Goal: Task Accomplishment & Management: Complete application form

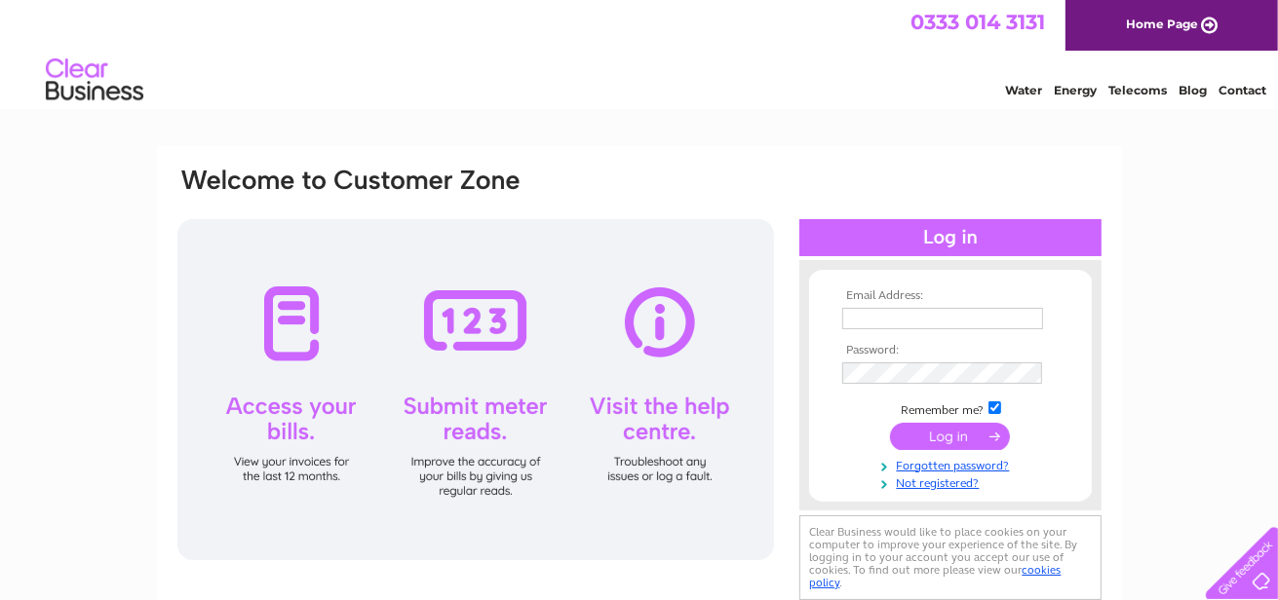
type input "caroline@taskforce.org.uk"
click at [957, 439] on input "submit" at bounding box center [950, 436] width 120 height 27
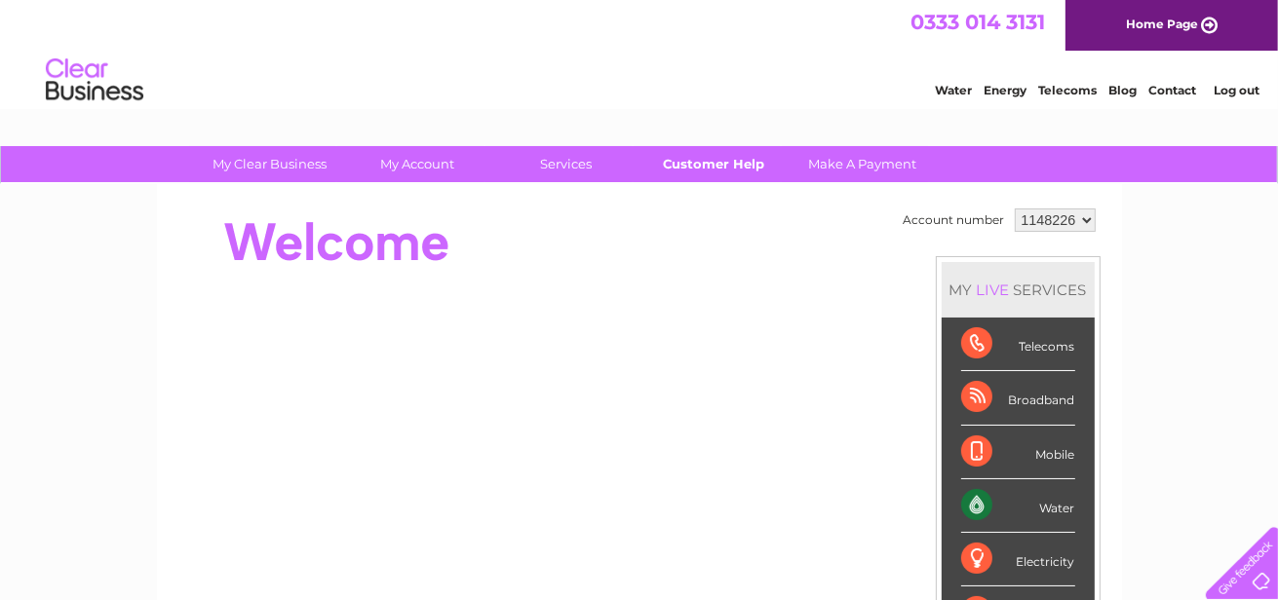
click at [711, 159] on link "Customer Help" at bounding box center [713, 164] width 161 height 36
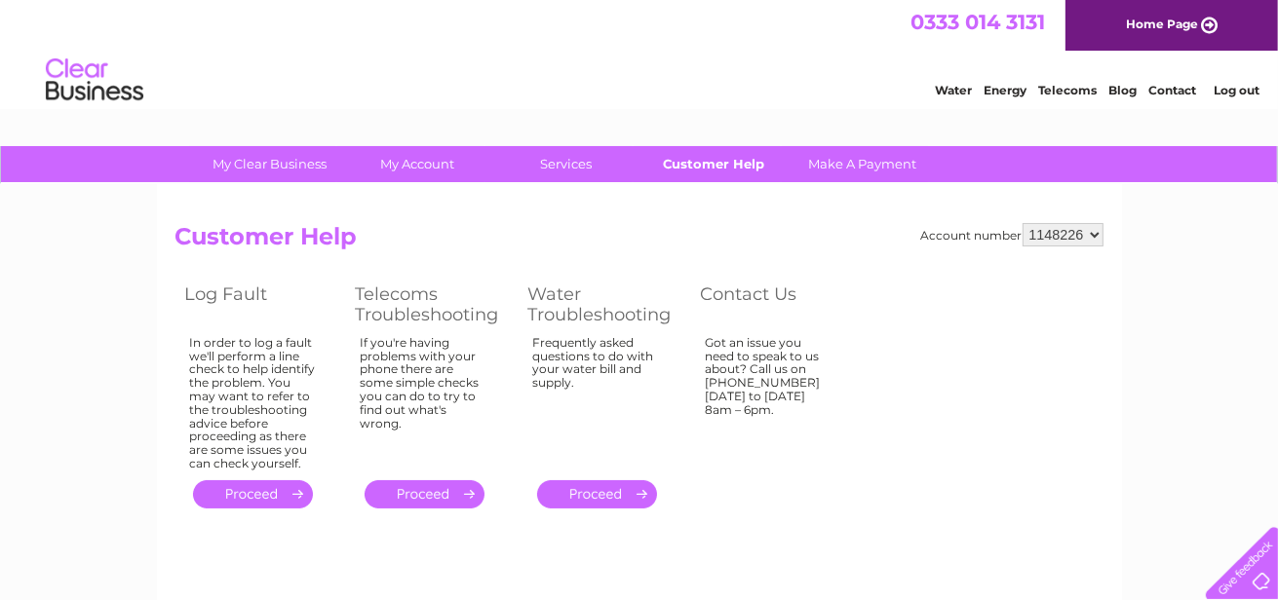
click at [712, 164] on link "Customer Help" at bounding box center [713, 164] width 161 height 36
click at [951, 84] on link "Water" at bounding box center [953, 90] width 37 height 15
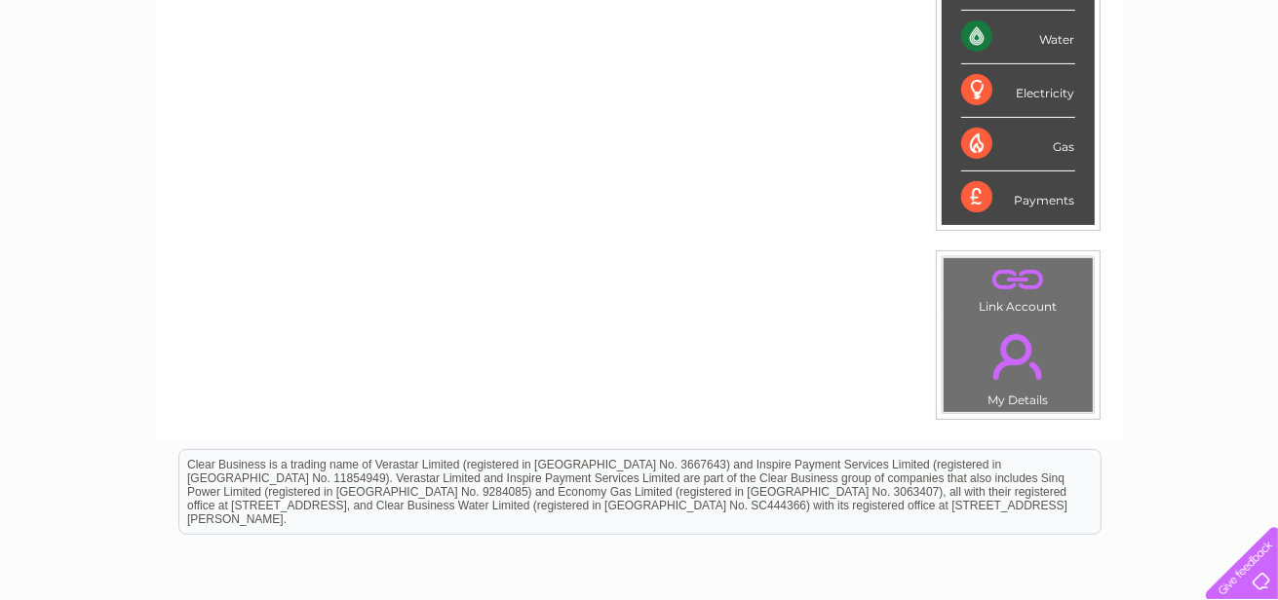
scroll to position [456, 0]
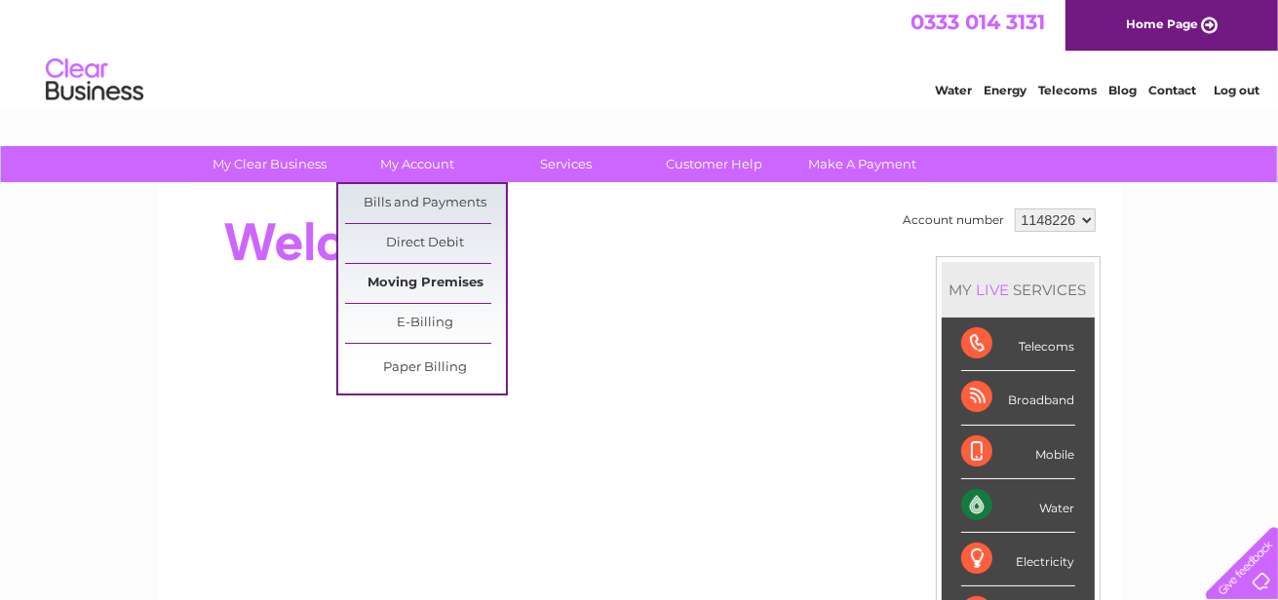
click at [444, 283] on link "Moving Premises" at bounding box center [425, 283] width 161 height 39
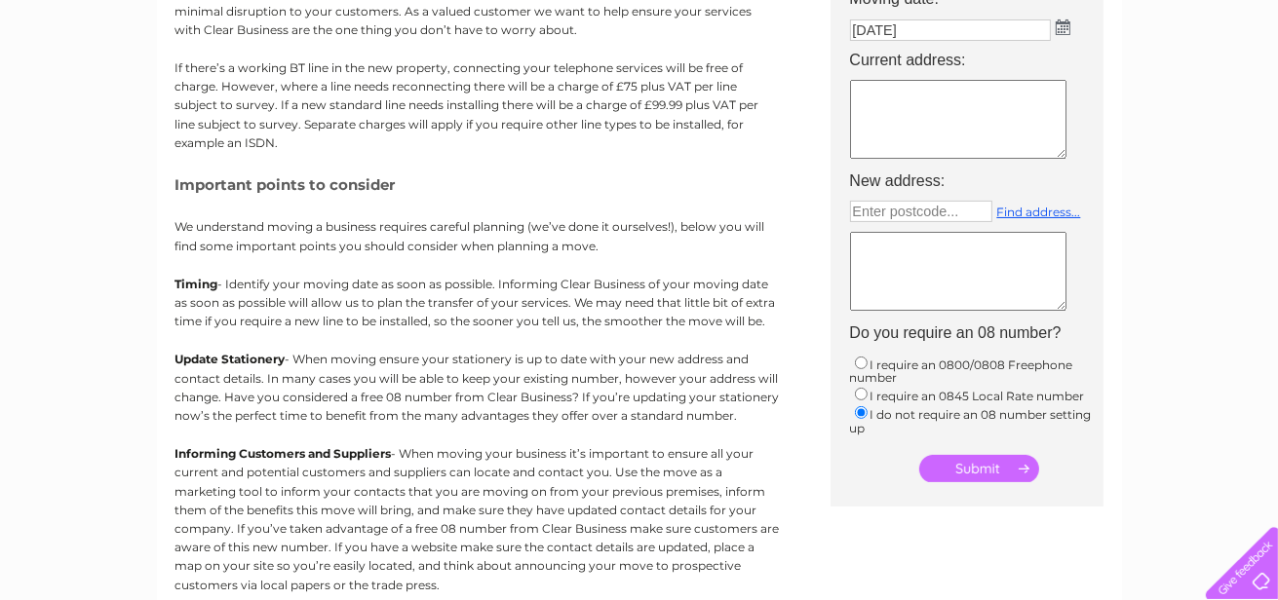
scroll to position [195, 0]
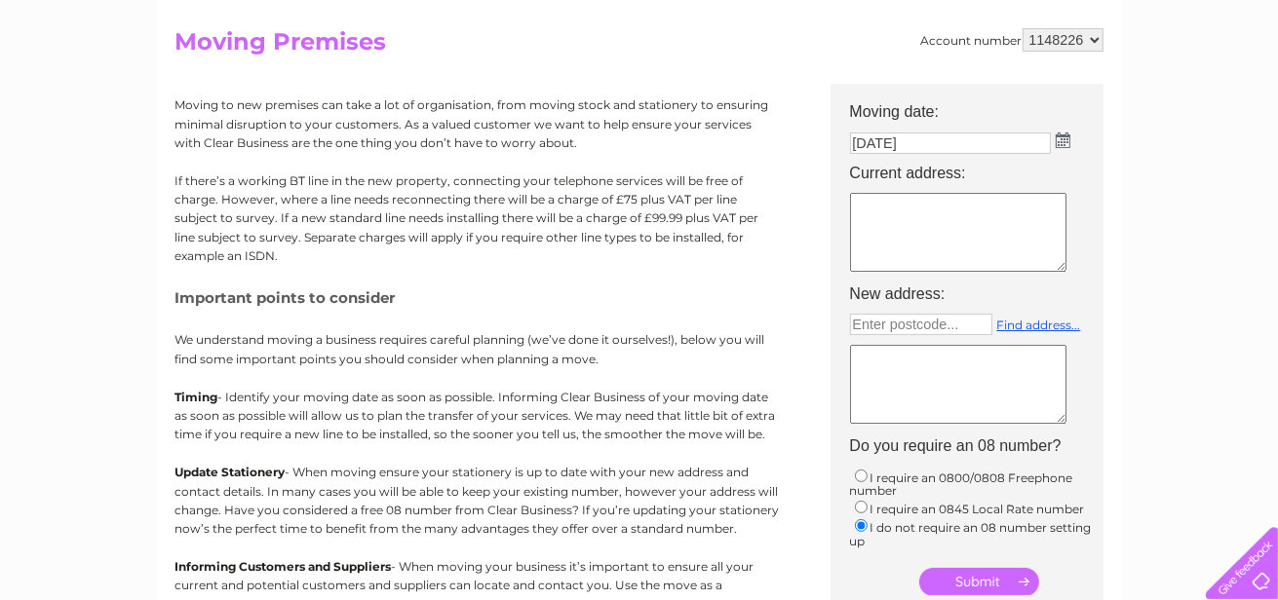
click at [930, 232] on textarea at bounding box center [958, 232] width 216 height 79
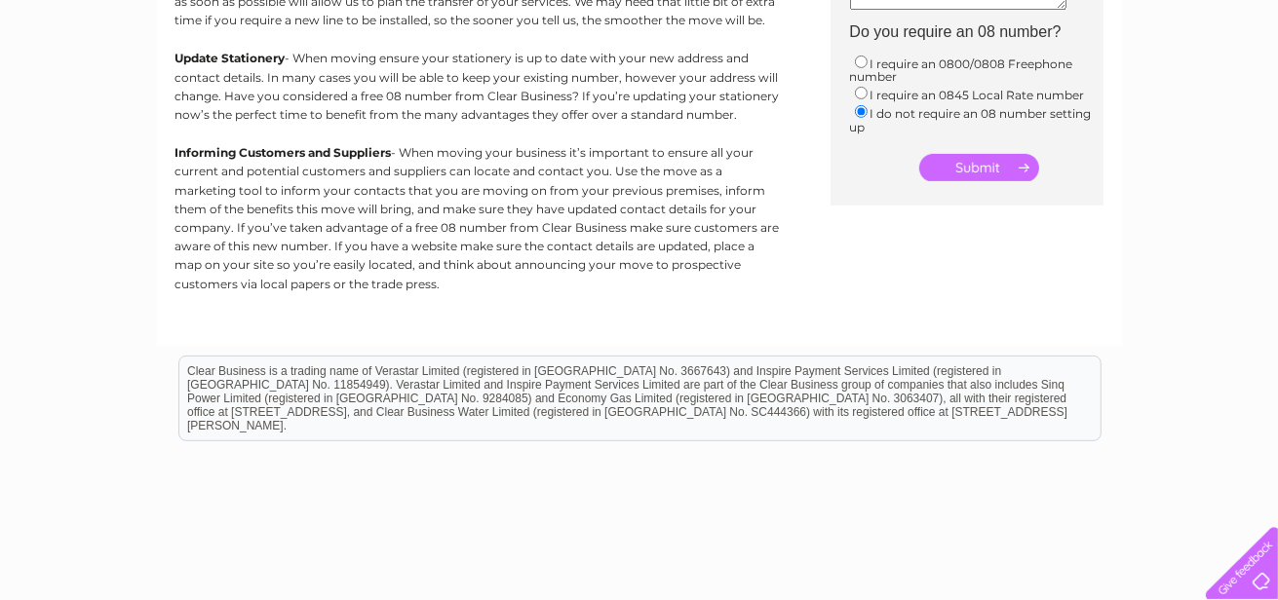
scroll to position [316, 0]
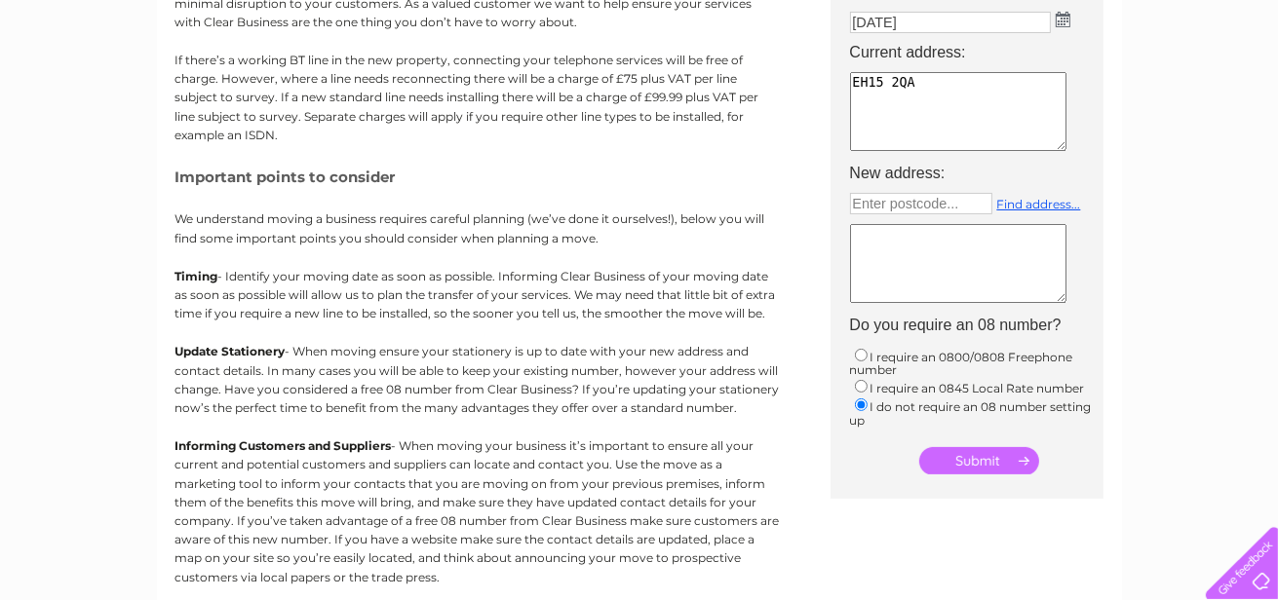
type textarea "EH15 2QA"
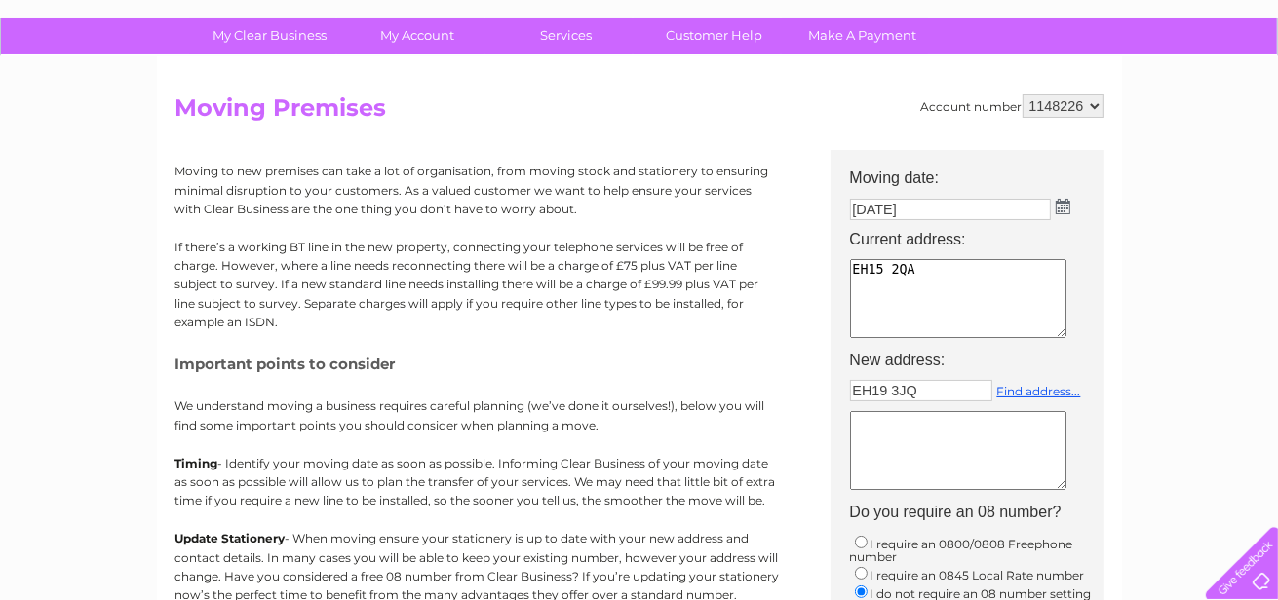
scroll to position [97, 0]
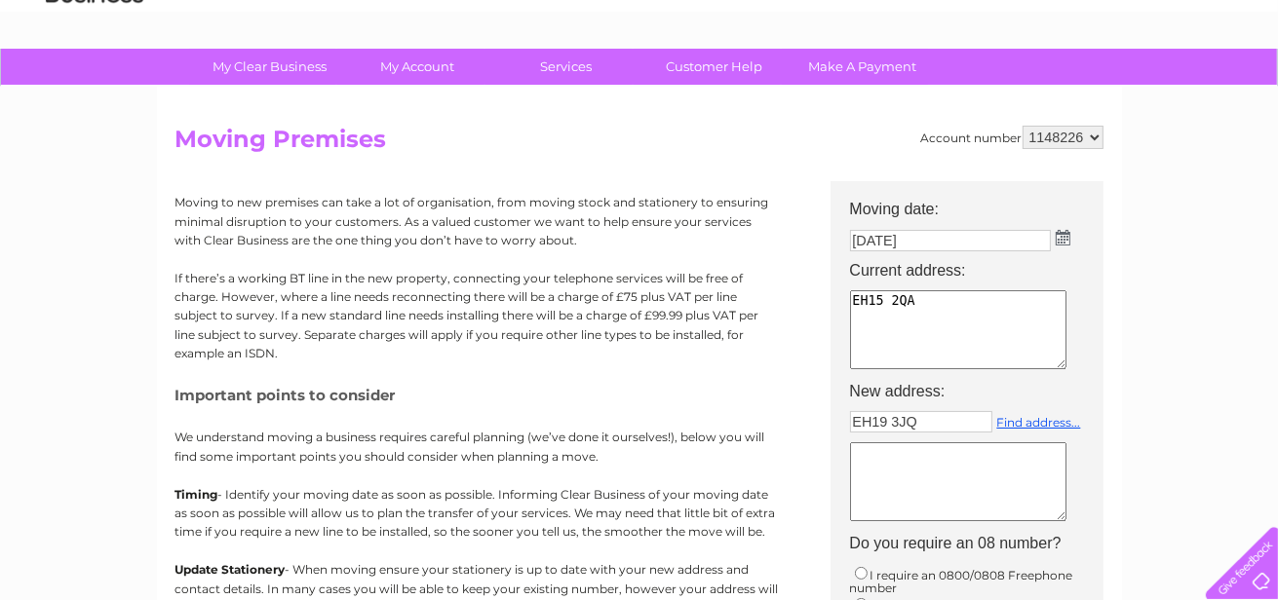
type input "EH19 3JQ"
click at [1061, 232] on img at bounding box center [1062, 238] width 15 height 16
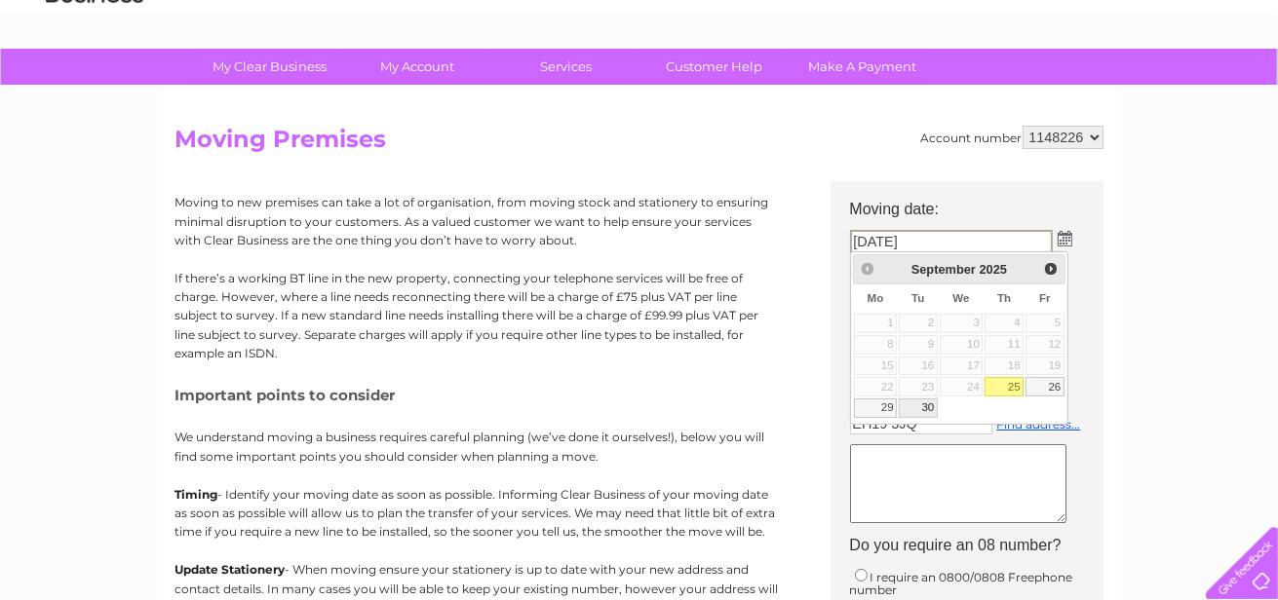
click at [922, 401] on link "30" at bounding box center [917, 408] width 39 height 19
type input "[DATE]"
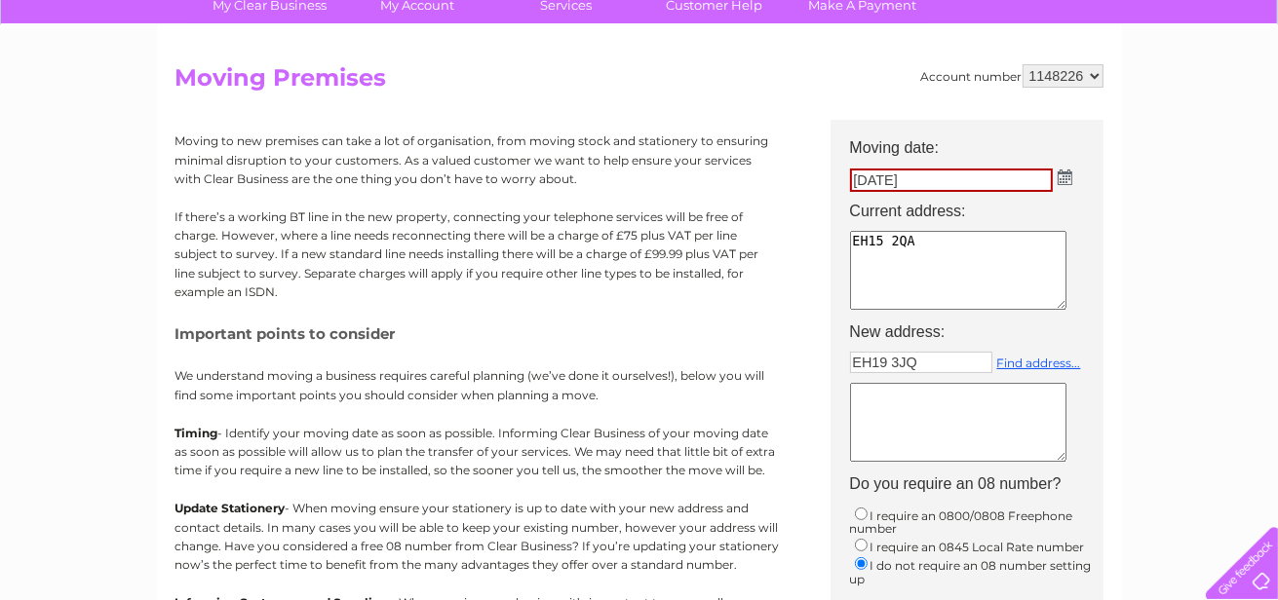
scroll to position [121, 0]
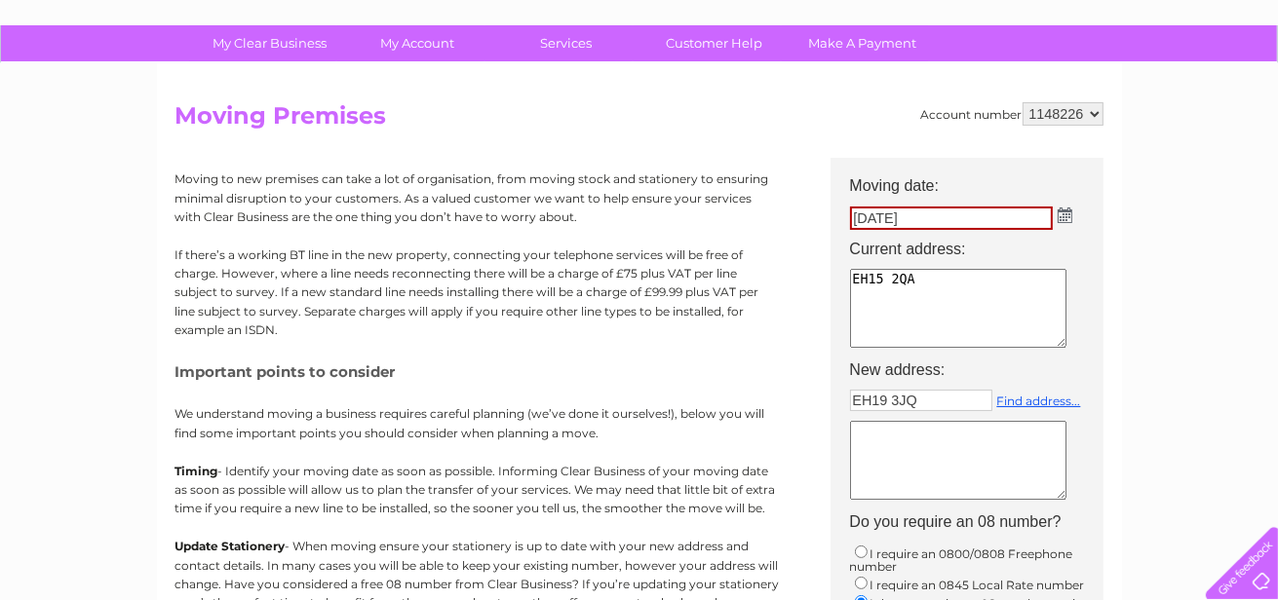
click at [1063, 112] on select "1148226" at bounding box center [1062, 113] width 81 height 23
click at [1172, 124] on div "My Clear Business Login Details My Details My Preferences Link Account My Accou…" at bounding box center [639, 596] width 1278 height 1142
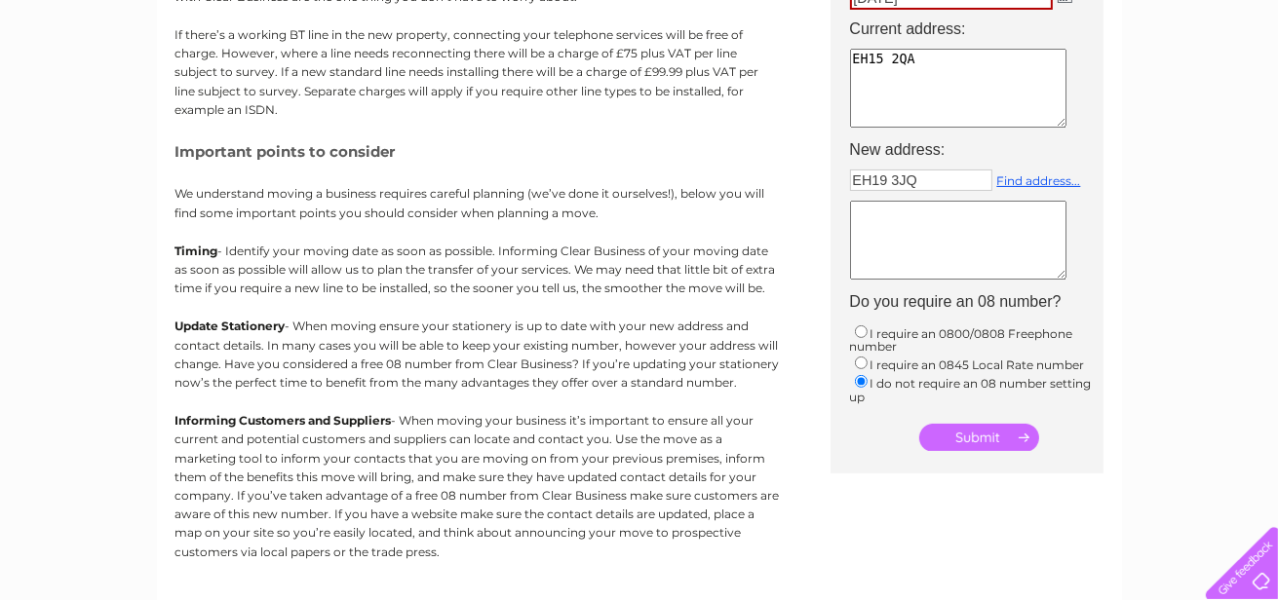
click at [979, 425] on input "submit" at bounding box center [979, 437] width 120 height 27
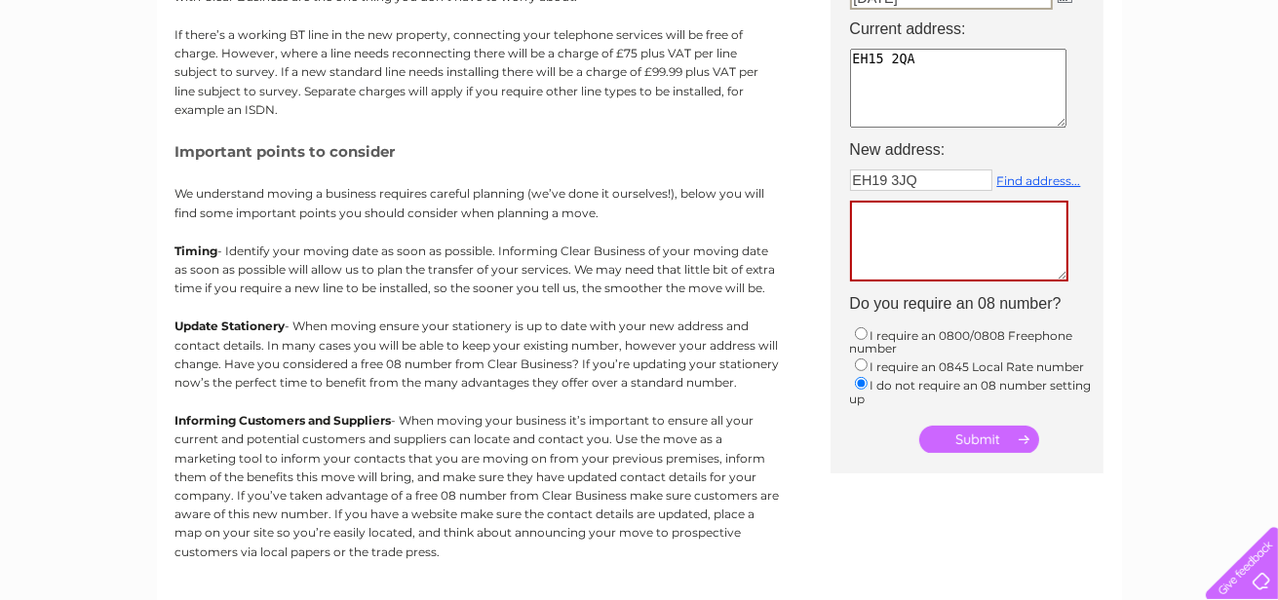
scroll to position [326, 0]
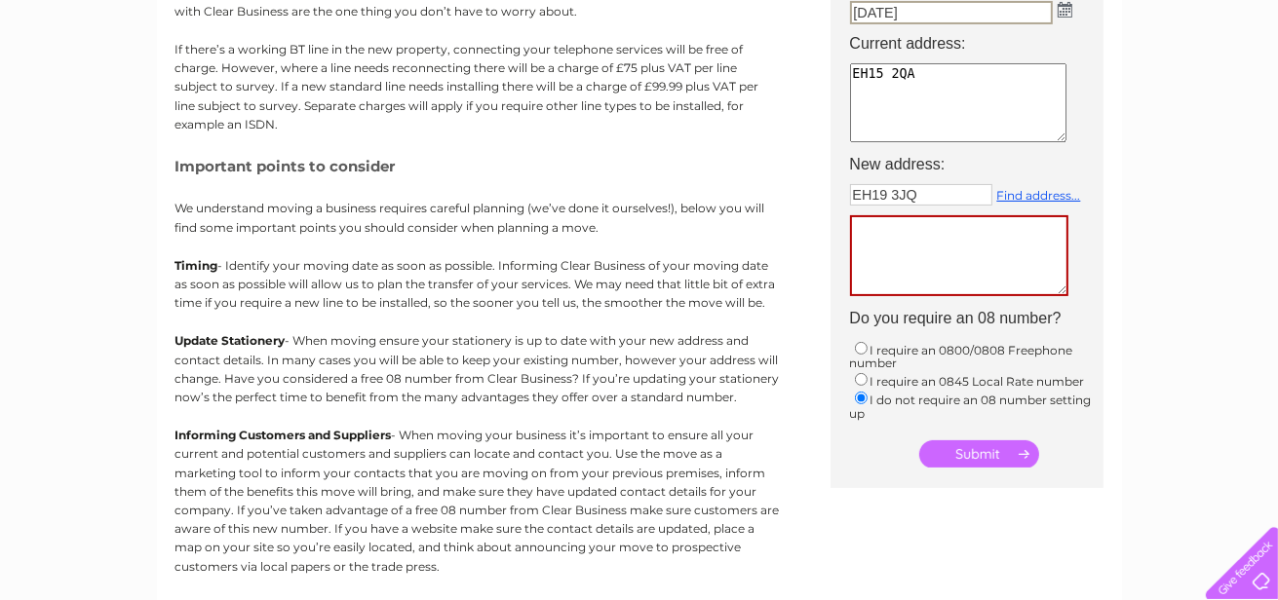
click at [943, 252] on textarea at bounding box center [959, 255] width 218 height 81
click at [1050, 184] on div "EH19 3JQ Find address..." at bounding box center [979, 199] width 258 height 31
click at [1052, 192] on link "Find address..." at bounding box center [1039, 195] width 84 height 15
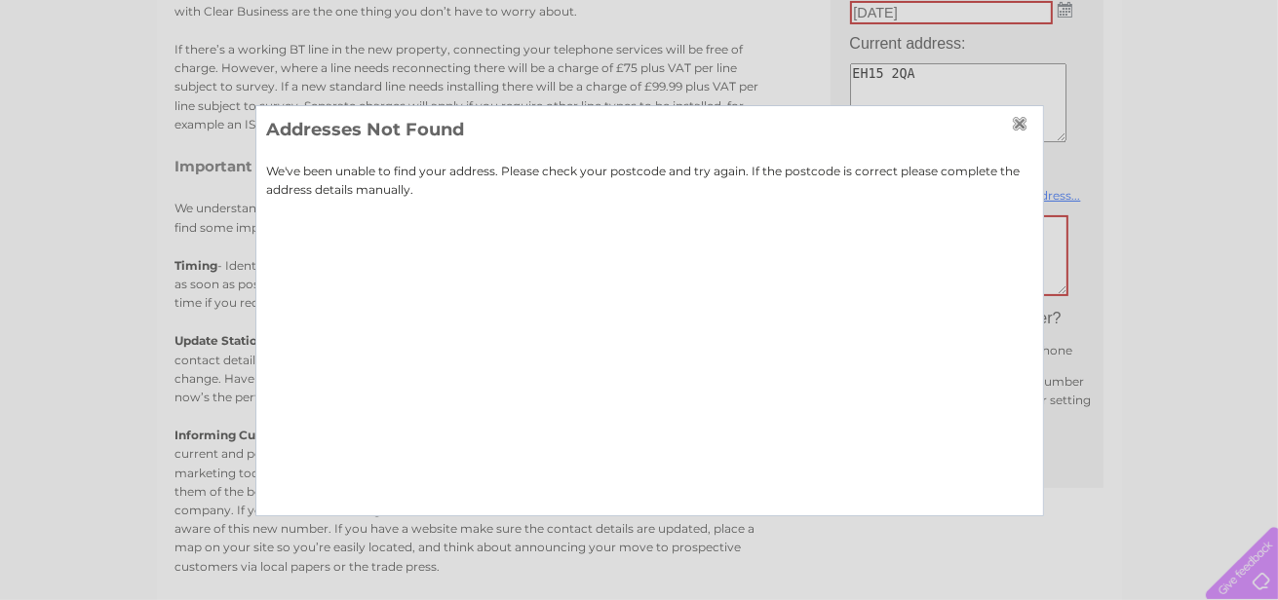
click at [1016, 122] on input "button" at bounding box center [1021, 124] width 21 height 16
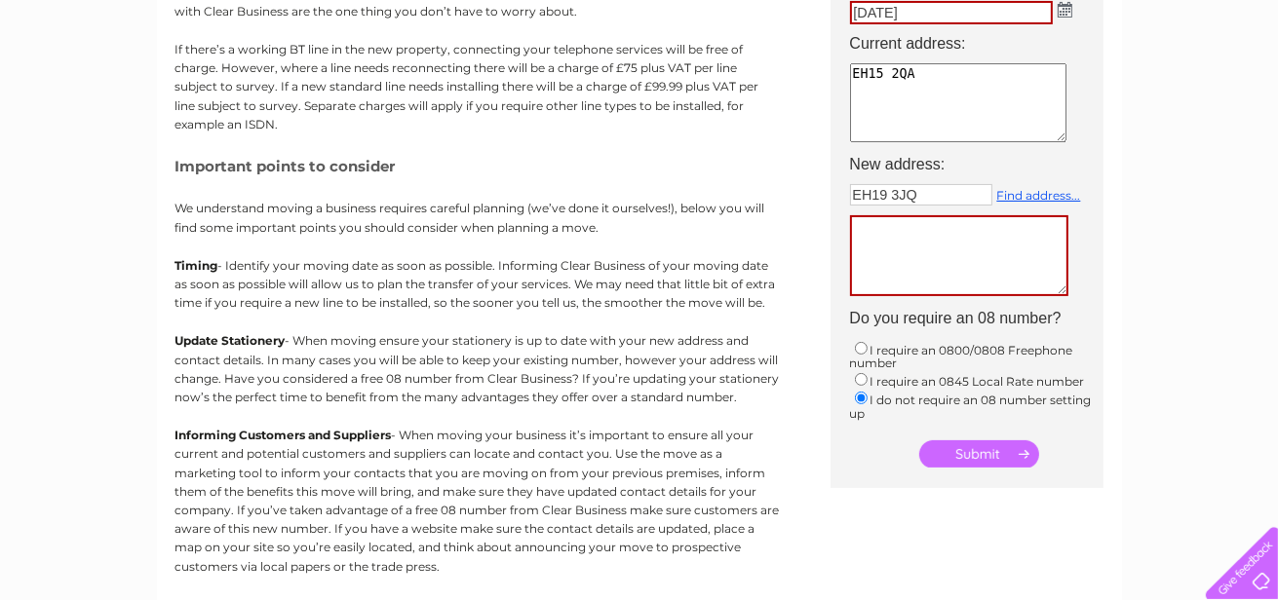
click at [874, 240] on textarea at bounding box center [959, 255] width 218 height 81
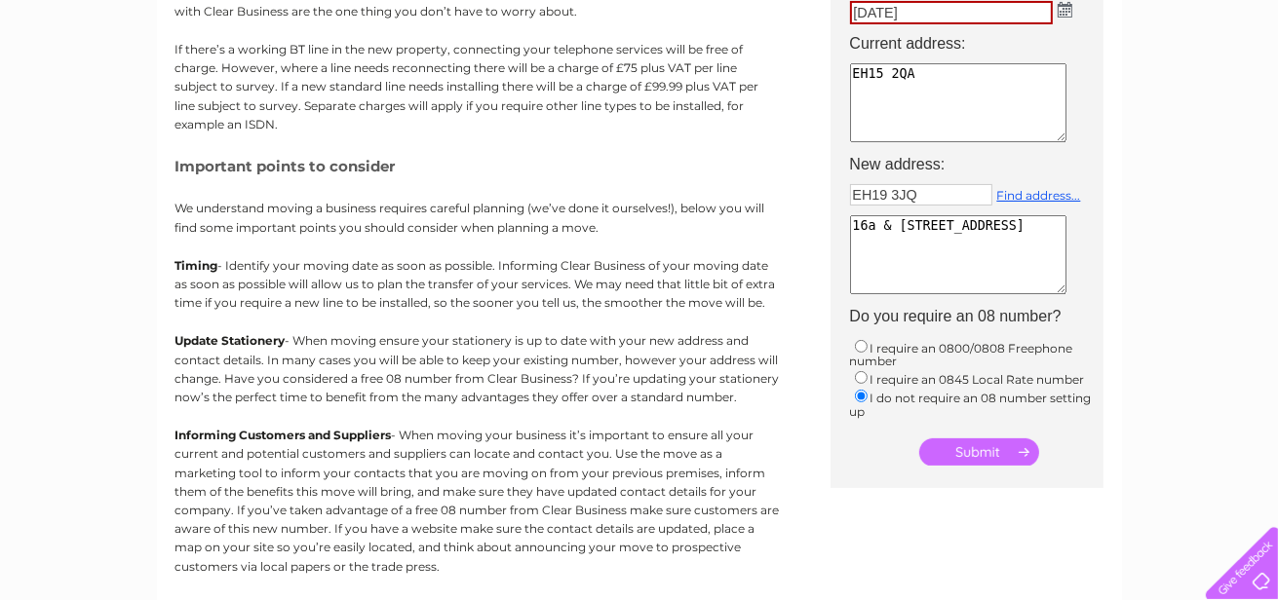
type textarea "16a & [STREET_ADDRESS]"
click at [959, 446] on input "submit" at bounding box center [979, 452] width 120 height 27
click at [1001, 452] on input "submit" at bounding box center [979, 452] width 120 height 27
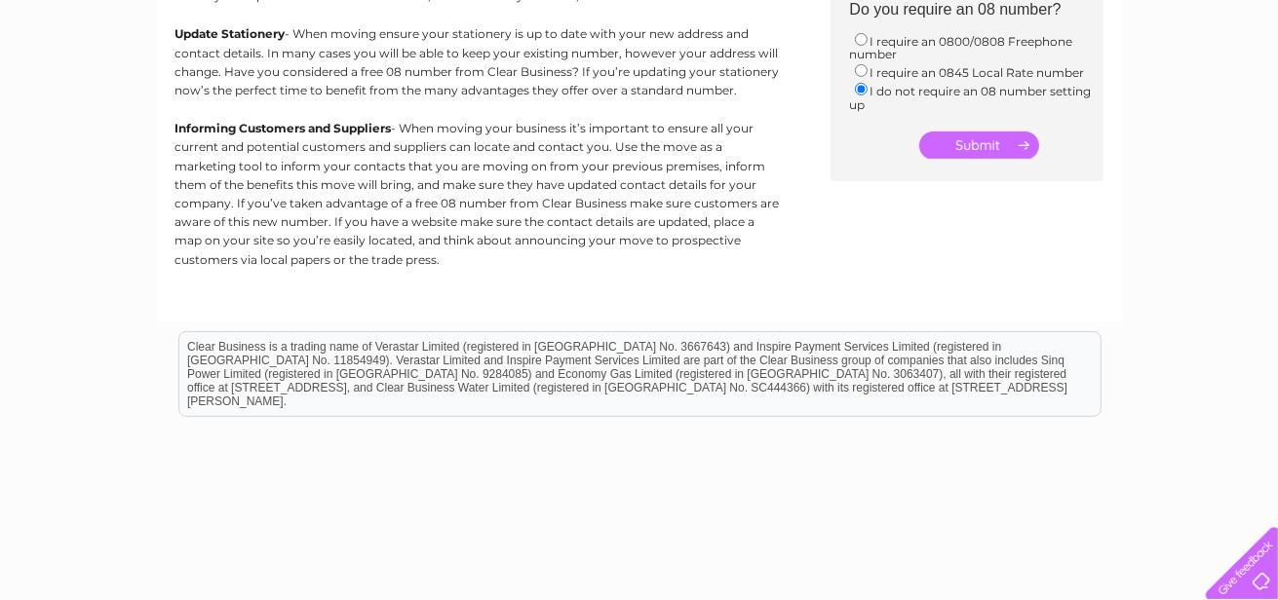
click at [978, 141] on input "submit" at bounding box center [979, 145] width 120 height 27
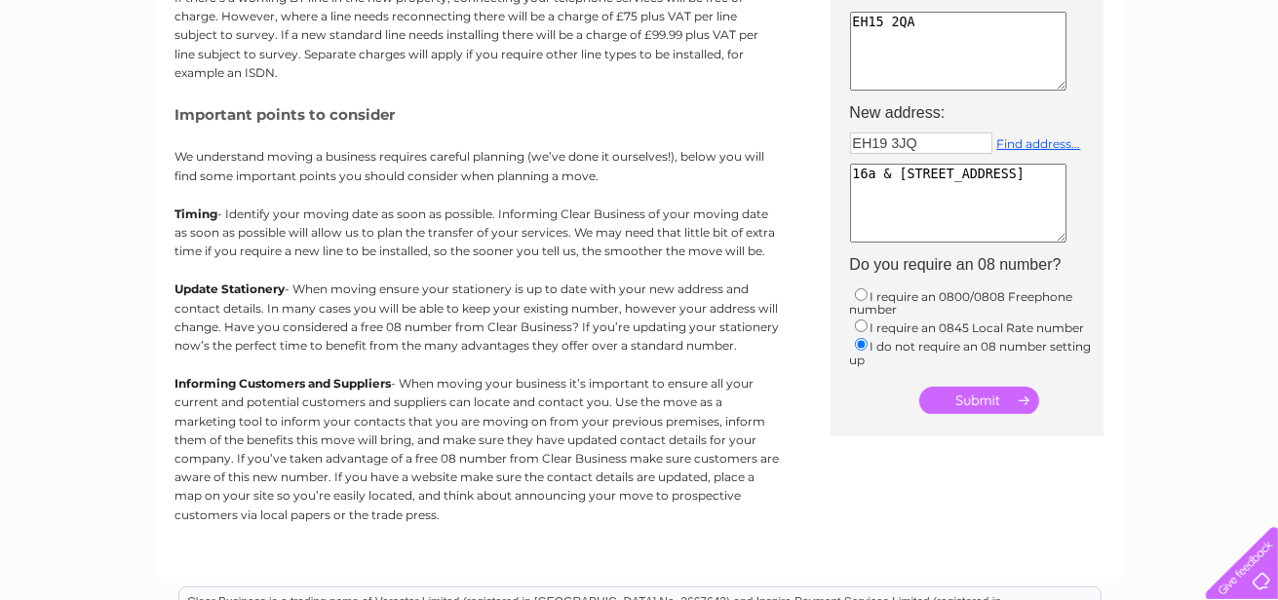
click at [990, 401] on input "submit" at bounding box center [979, 400] width 120 height 27
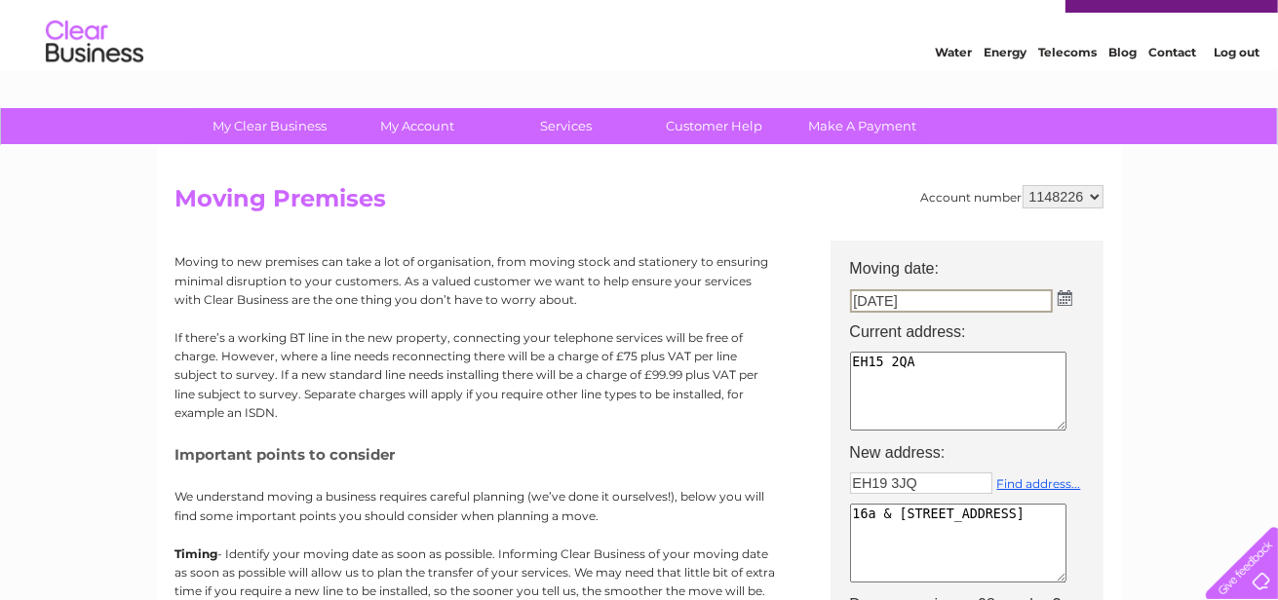
click at [1061, 297] on img at bounding box center [1064, 298] width 15 height 16
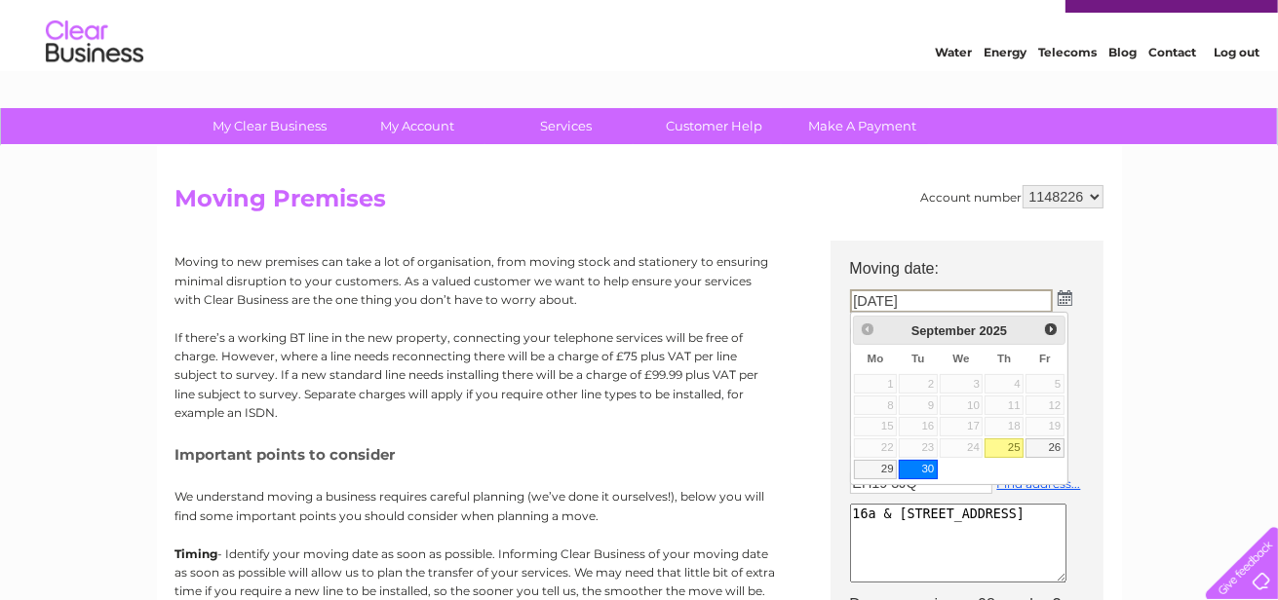
click at [930, 467] on link "30" at bounding box center [917, 469] width 39 height 19
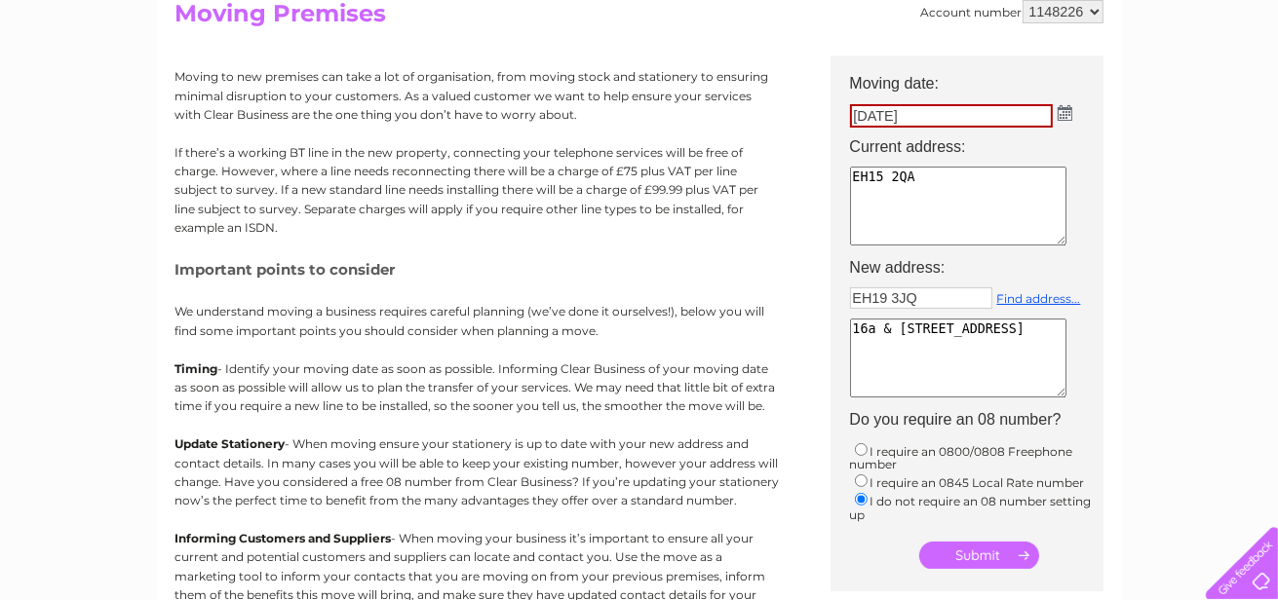
scroll to position [403, 0]
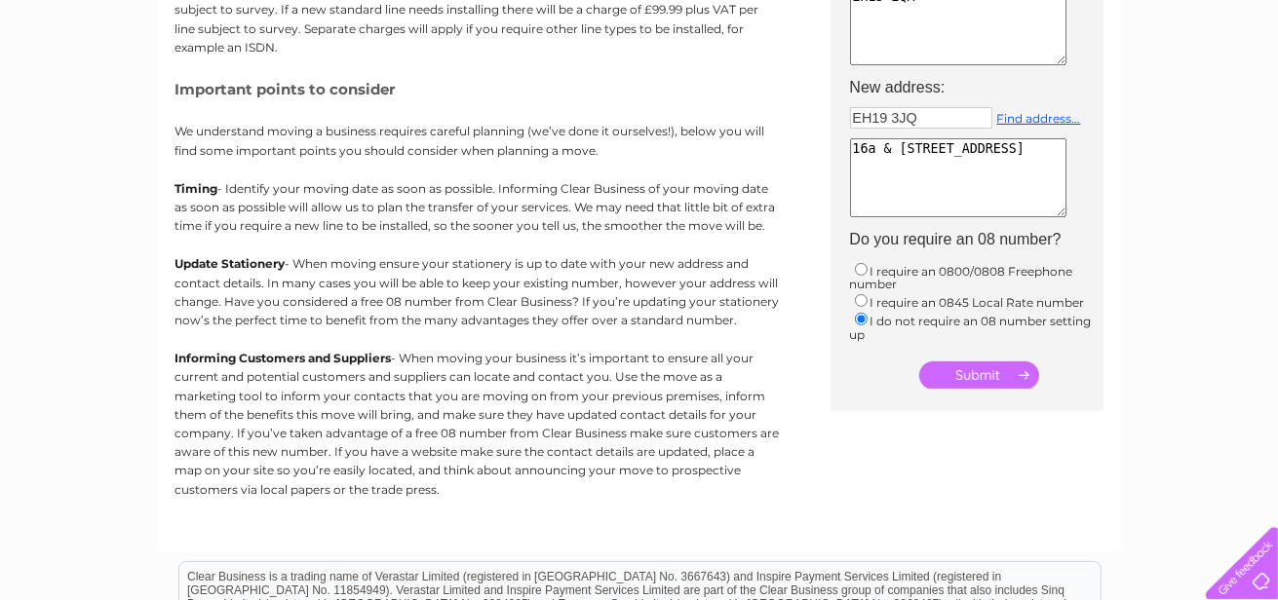
click at [979, 376] on input "submit" at bounding box center [979, 375] width 120 height 27
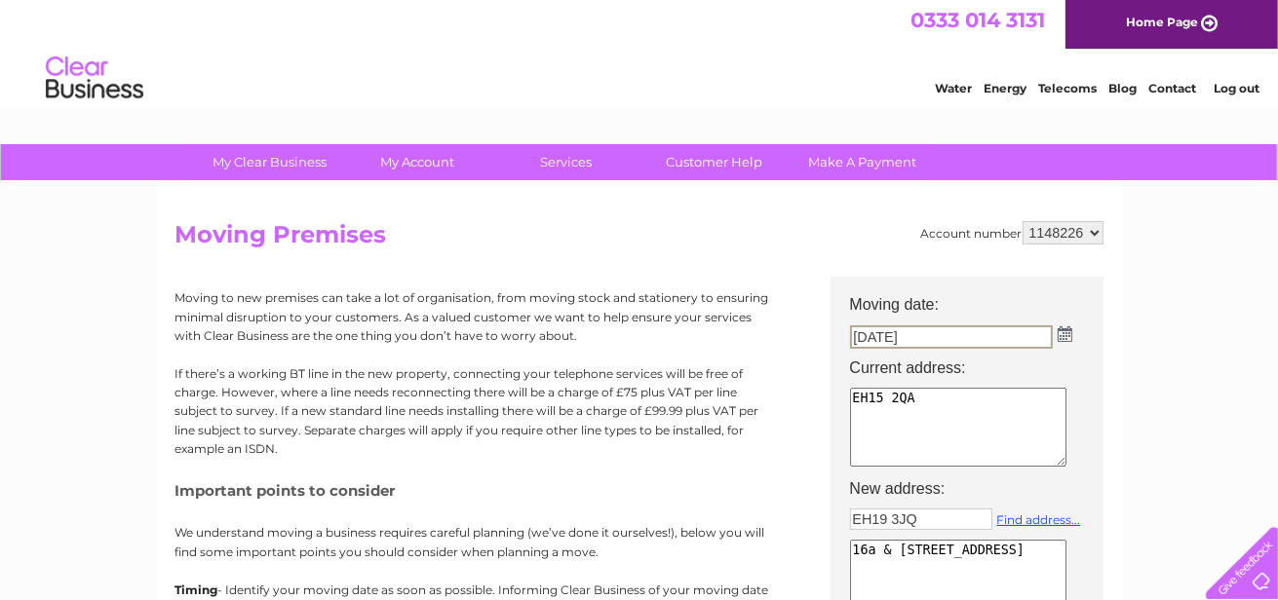
scroll to position [0, 0]
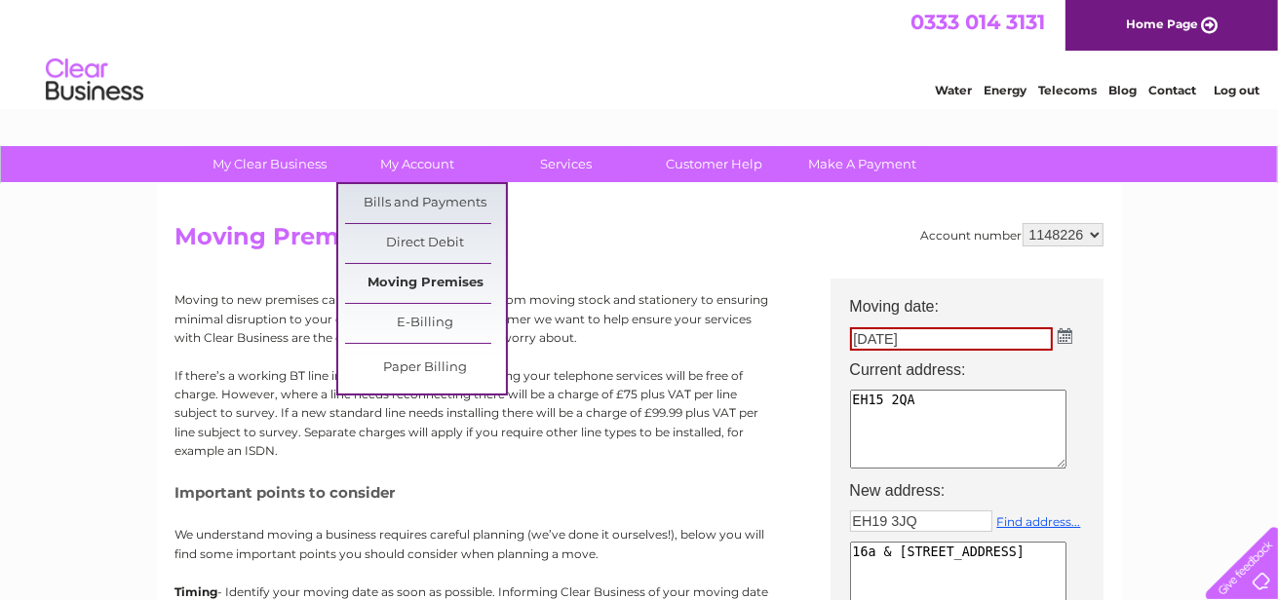
click at [427, 281] on link "Moving Premises" at bounding box center [425, 283] width 161 height 39
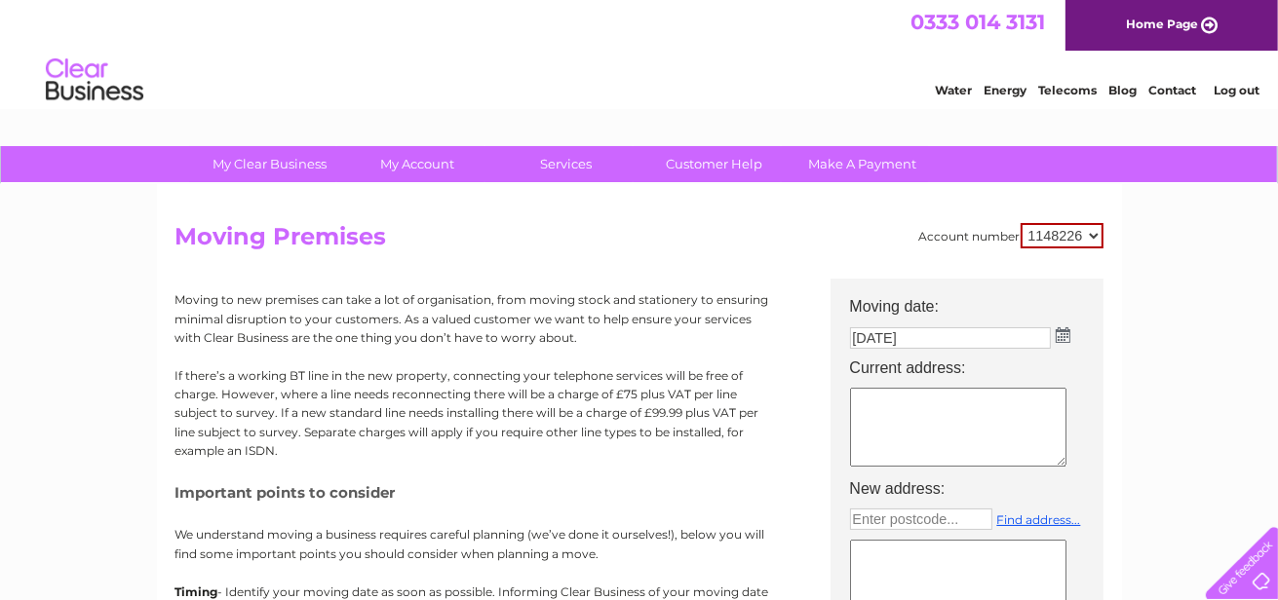
click at [1067, 228] on select "1148226" at bounding box center [1061, 235] width 83 height 25
click at [1056, 337] on img at bounding box center [1062, 335] width 15 height 16
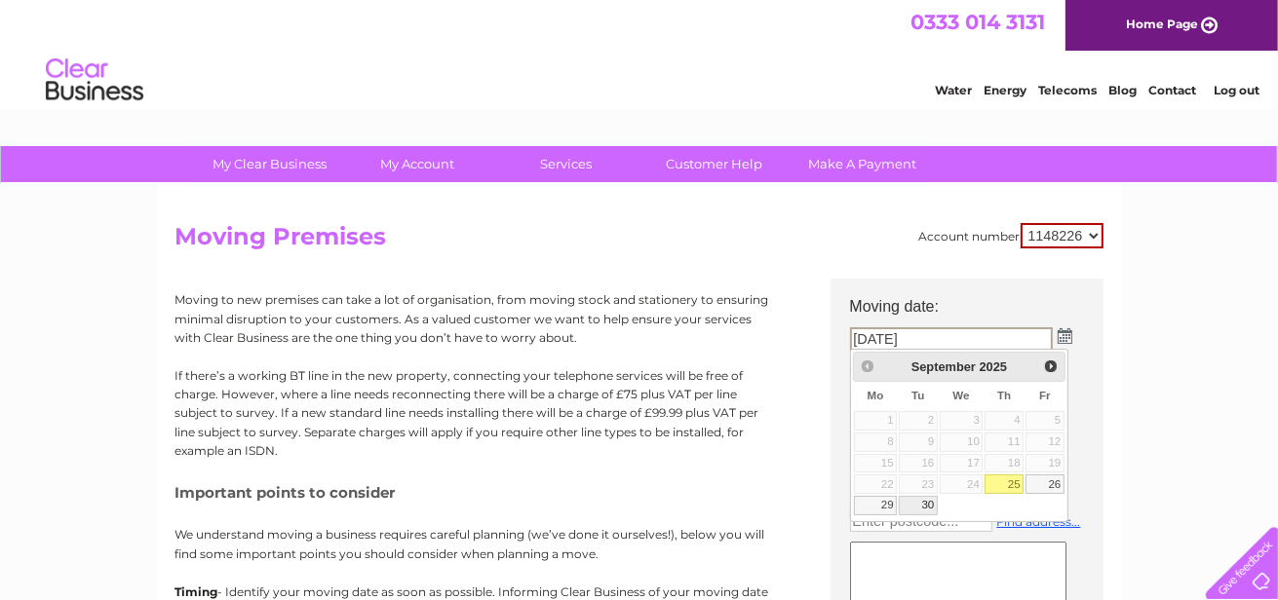
click at [919, 502] on link "30" at bounding box center [917, 505] width 39 height 19
type input "[DATE]"
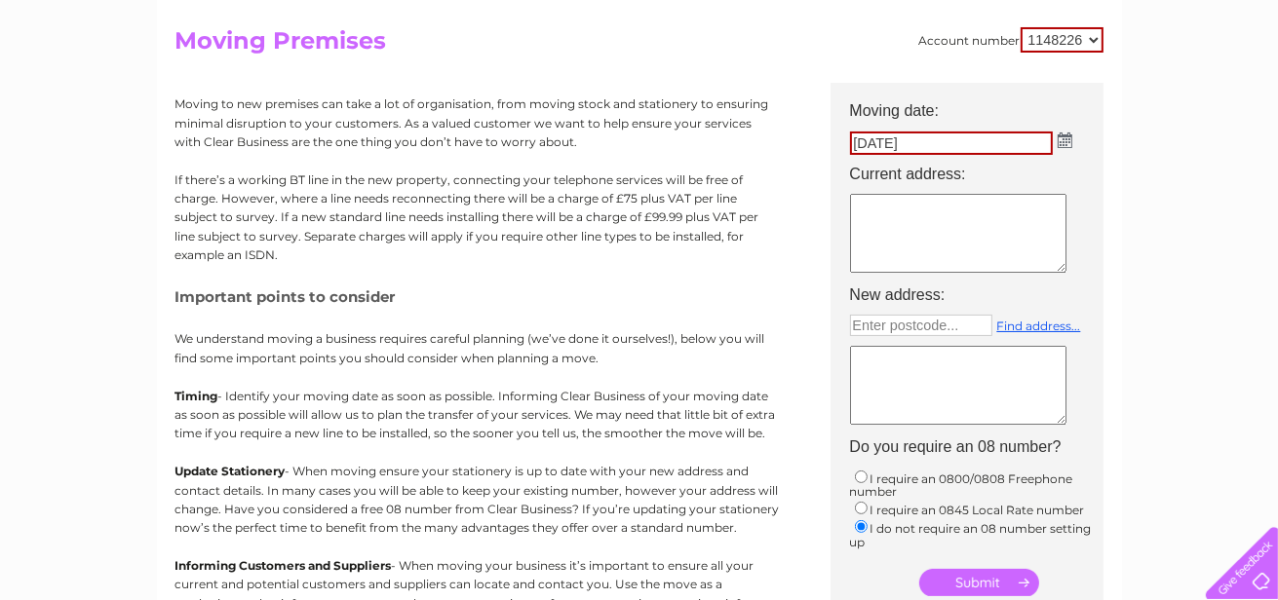
scroll to position [218, 0]
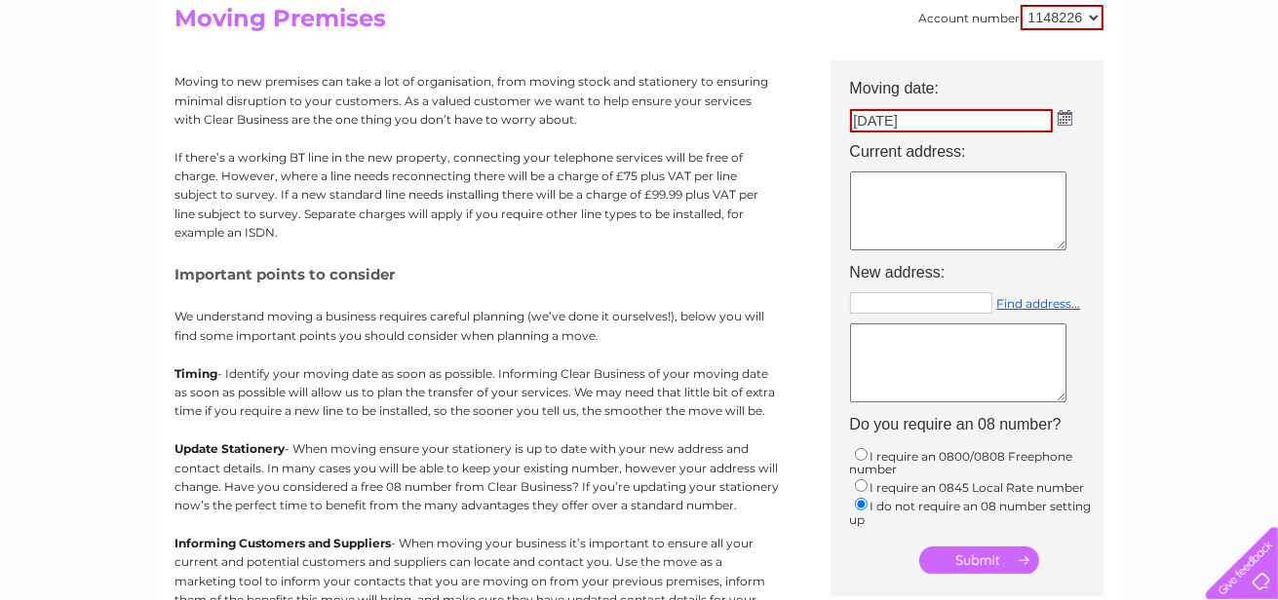
click at [923, 299] on input "text" at bounding box center [921, 302] width 142 height 21
type input "EH19 3JQ"
click at [1031, 302] on link "Find address..." at bounding box center [1039, 303] width 84 height 15
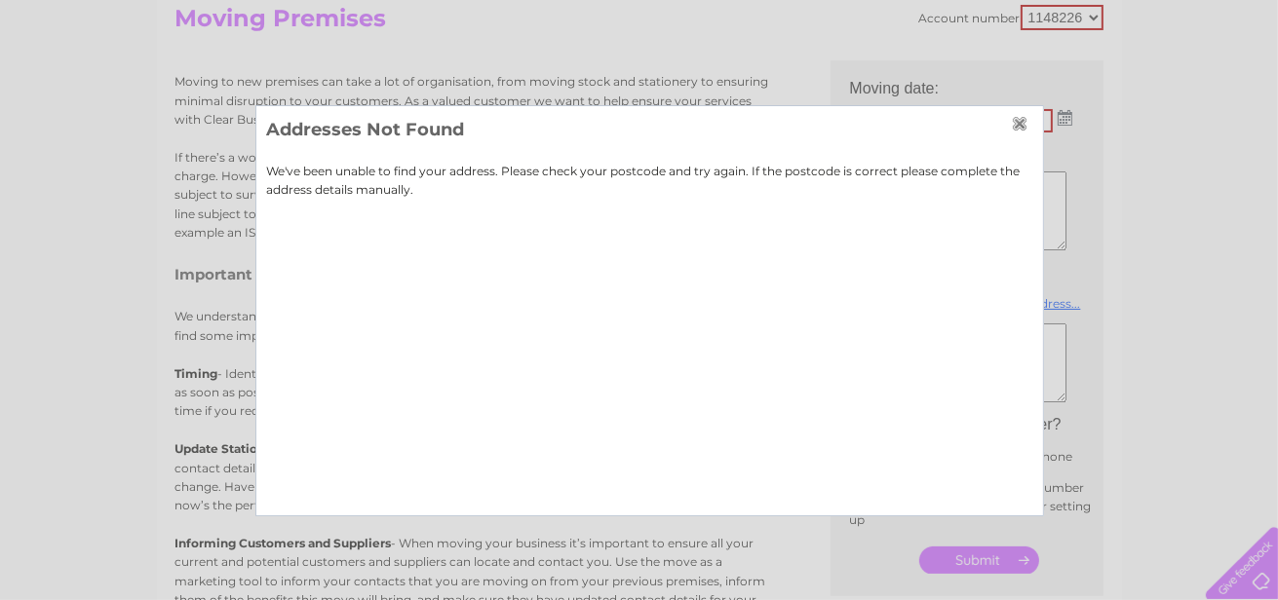
click at [1019, 124] on input "button" at bounding box center [1021, 124] width 21 height 16
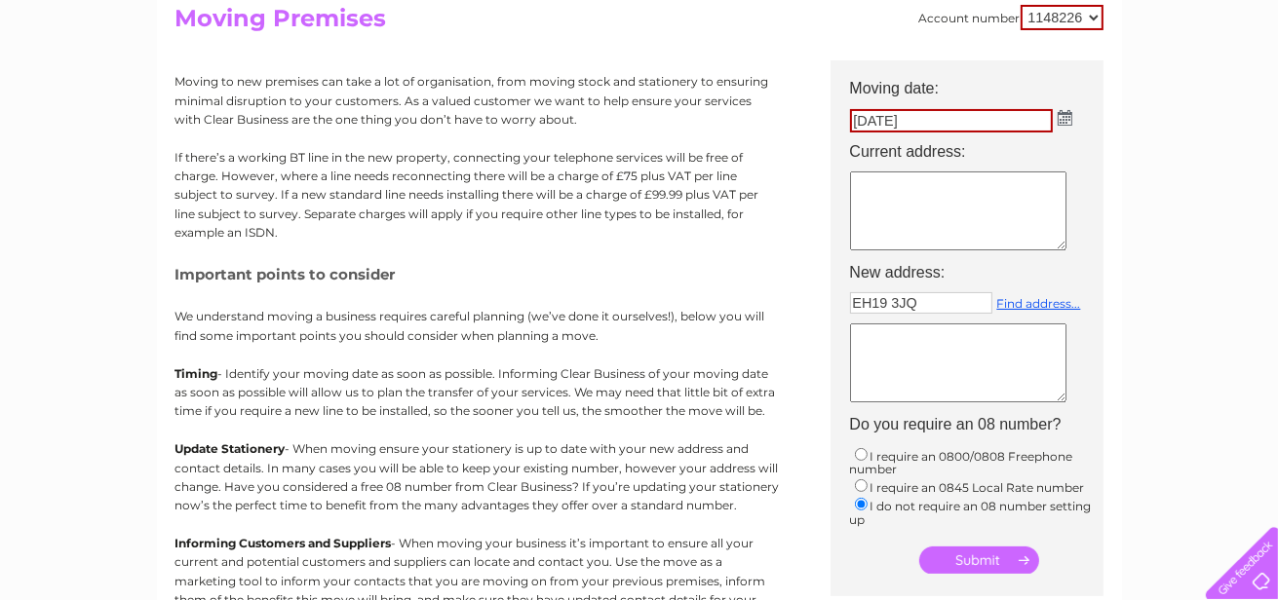
drag, startPoint x: 926, startPoint y: 298, endPoint x: 831, endPoint y: 283, distance: 95.8
click at [836, 284] on center "Moving date: [DATE] Current address: New address: EH19 3JQ Find address... Do y…" at bounding box center [966, 318] width 273 height 517
click at [889, 351] on textarea at bounding box center [958, 363] width 216 height 79
type textarea "16a & [STREET_ADDRESS]"
